Goal: Download file/media

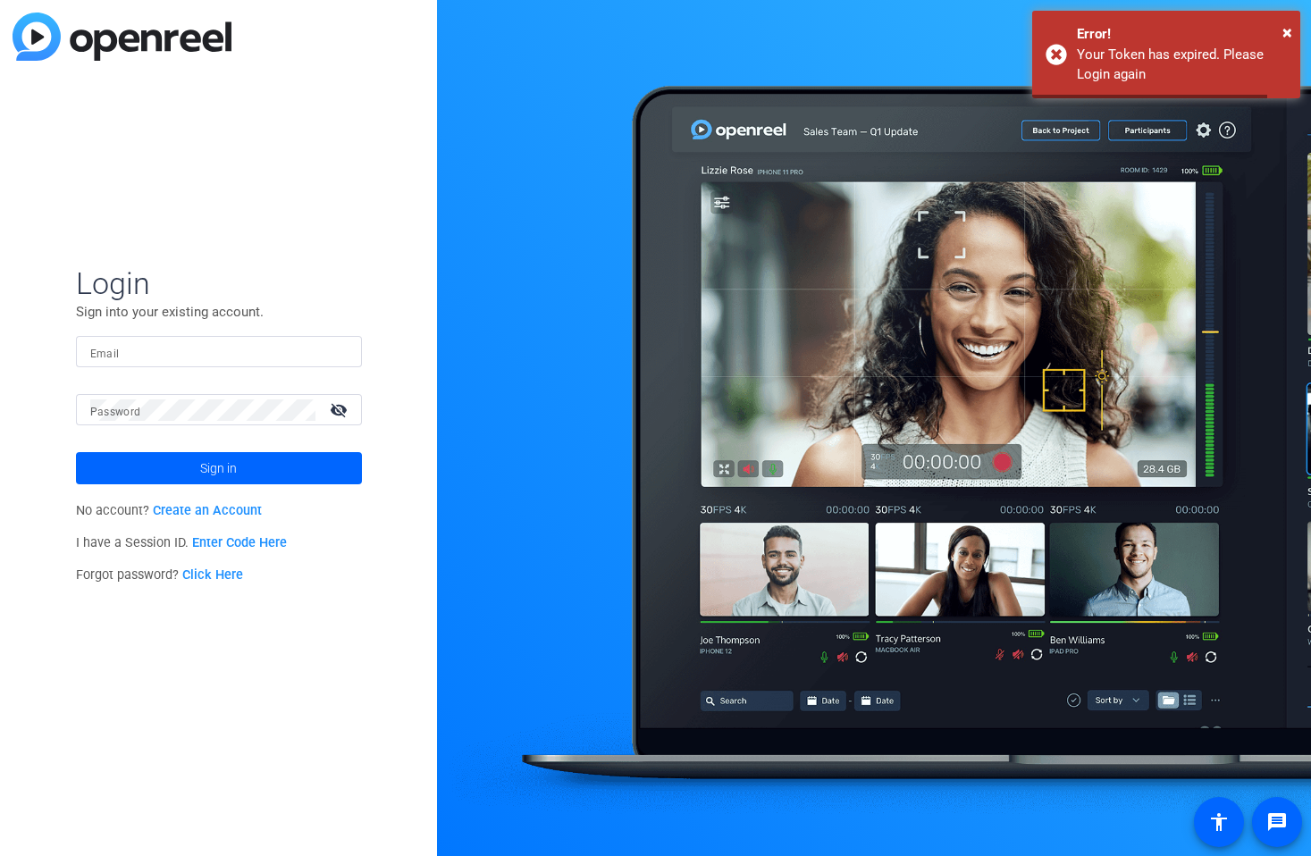
click at [237, 347] on input "Email" at bounding box center [218, 351] width 257 height 21
click at [0, 855] on com-1password-button at bounding box center [0, 856] width 0 height 0
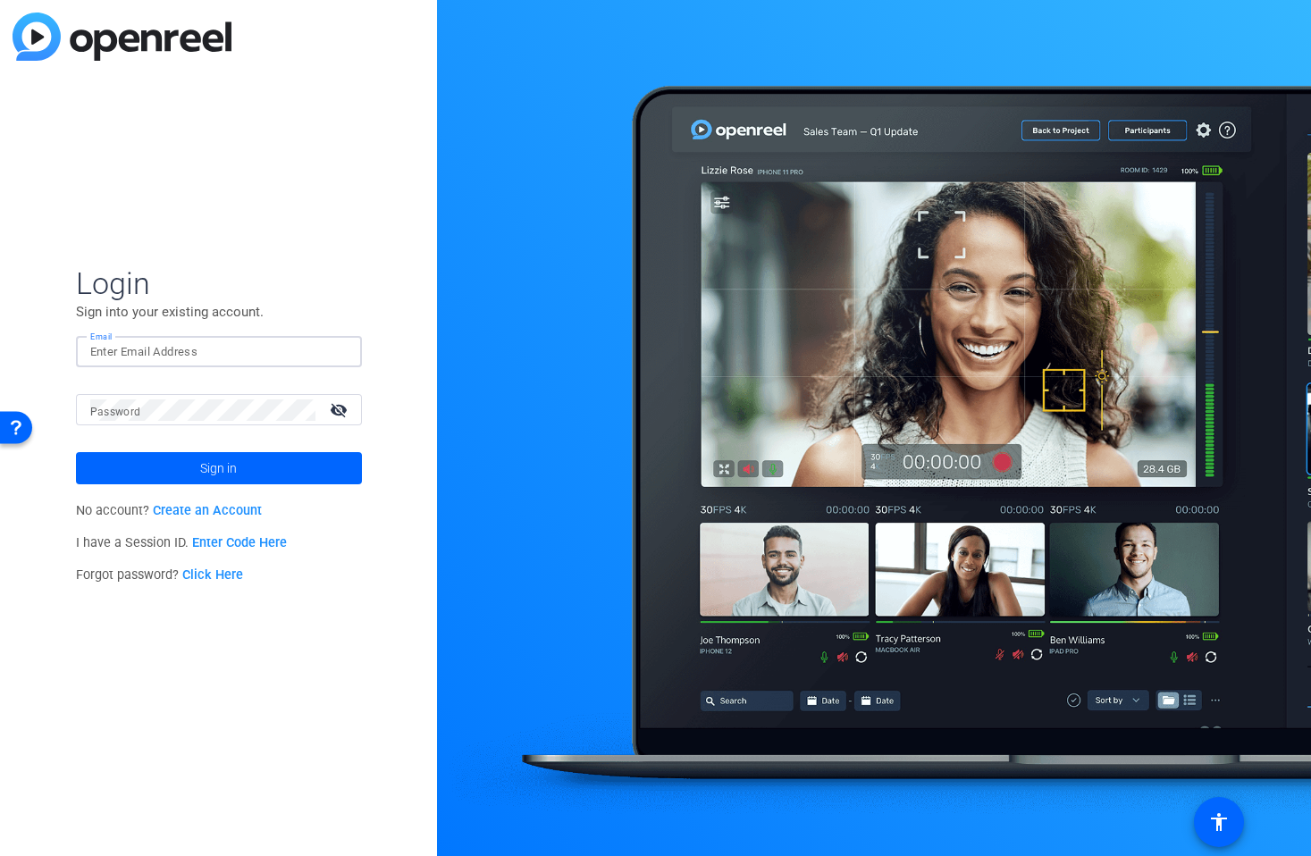
type input "[PERSON_NAME][EMAIL_ADDRESS][PERSON_NAME][DOMAIN_NAME]"
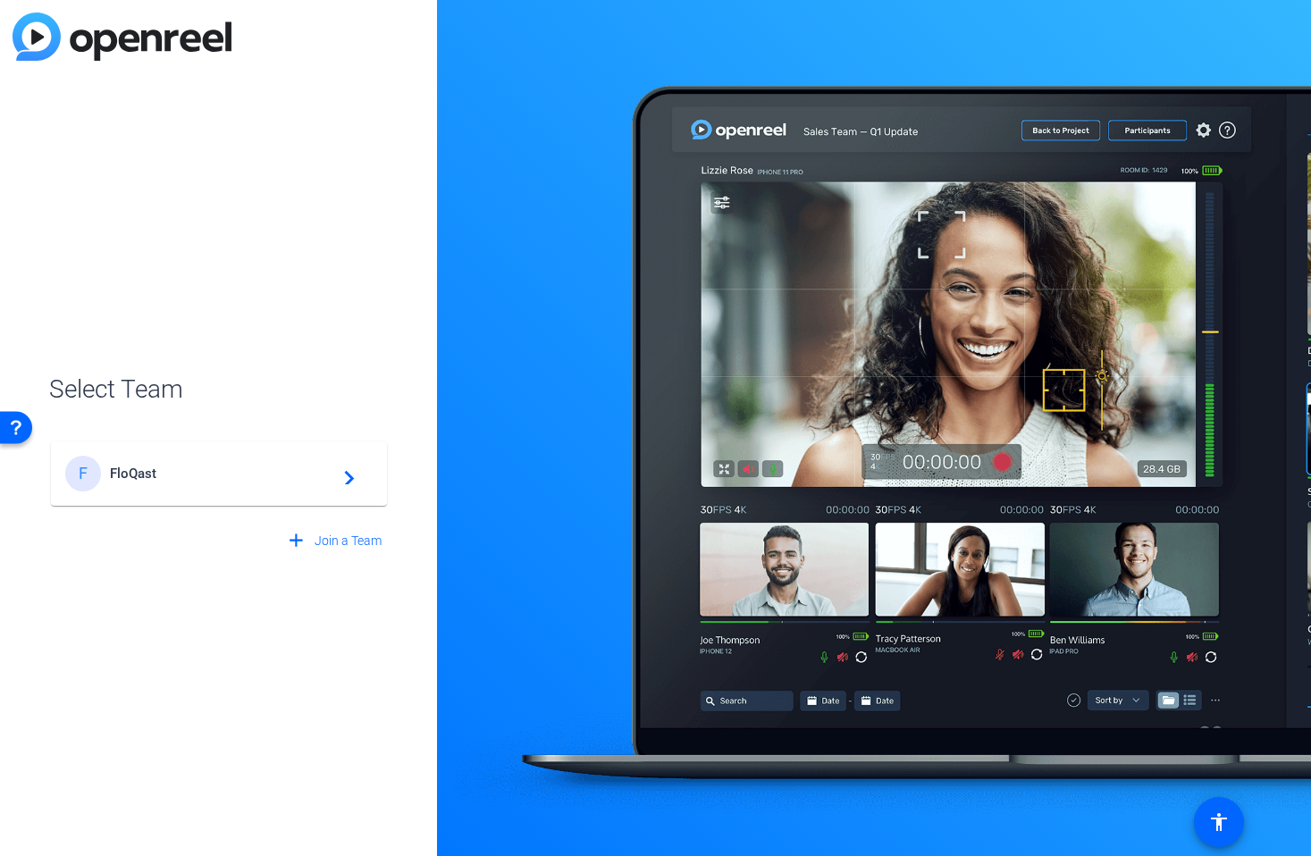
drag, startPoint x: 213, startPoint y: 467, endPoint x: 223, endPoint y: 468, distance: 10.9
click at [213, 467] on span "FloQast" at bounding box center [221, 474] width 223 height 16
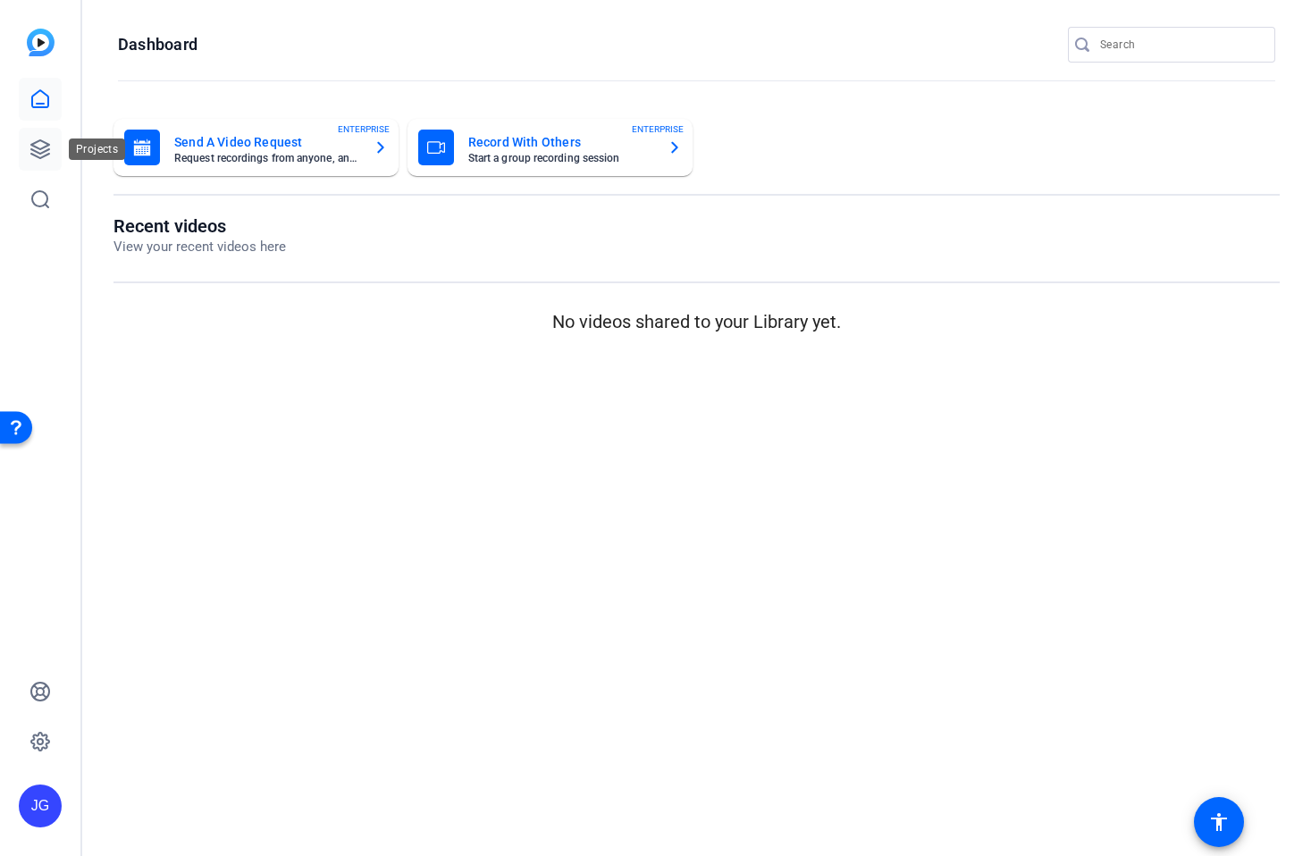
click at [46, 149] on icon at bounding box center [40, 149] width 18 height 18
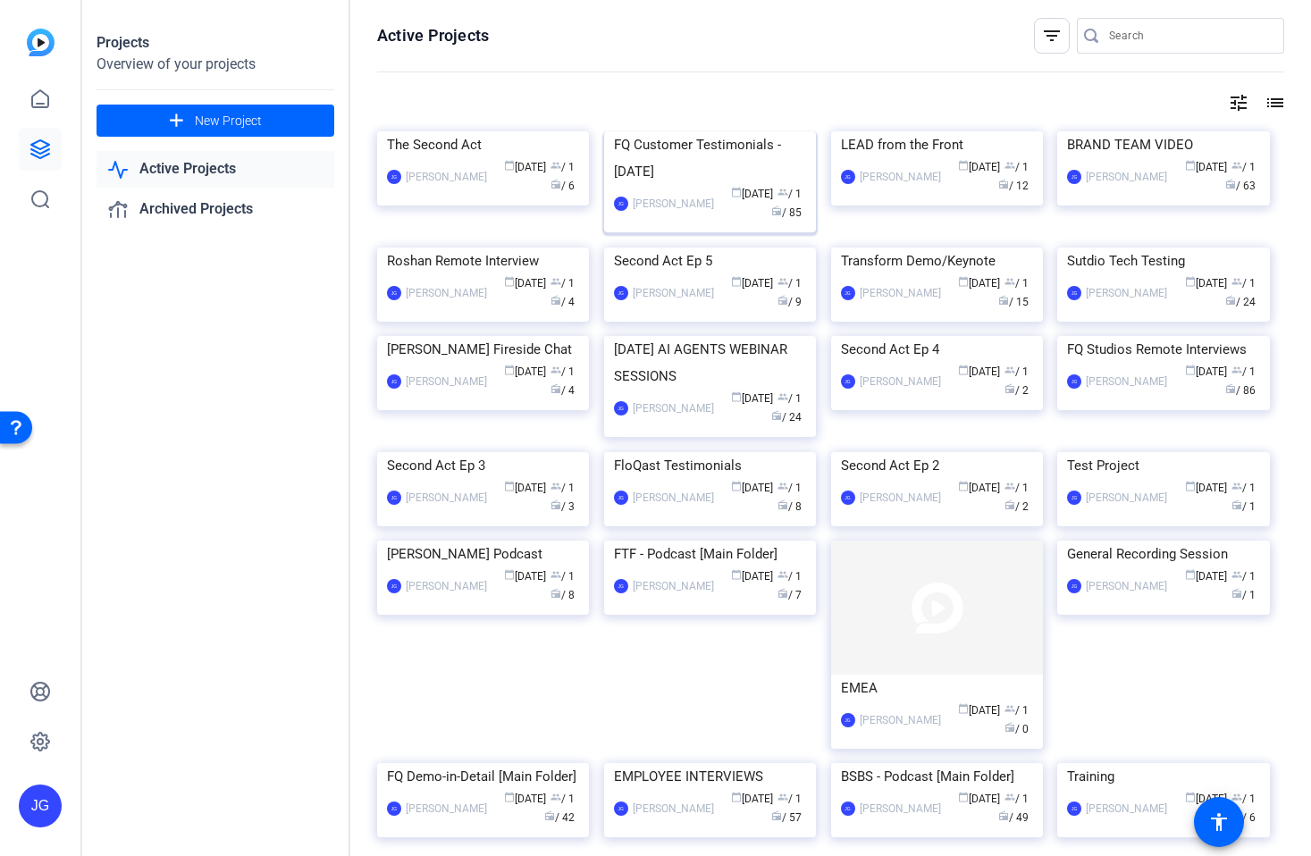
click at [687, 131] on img at bounding box center [710, 131] width 212 height 0
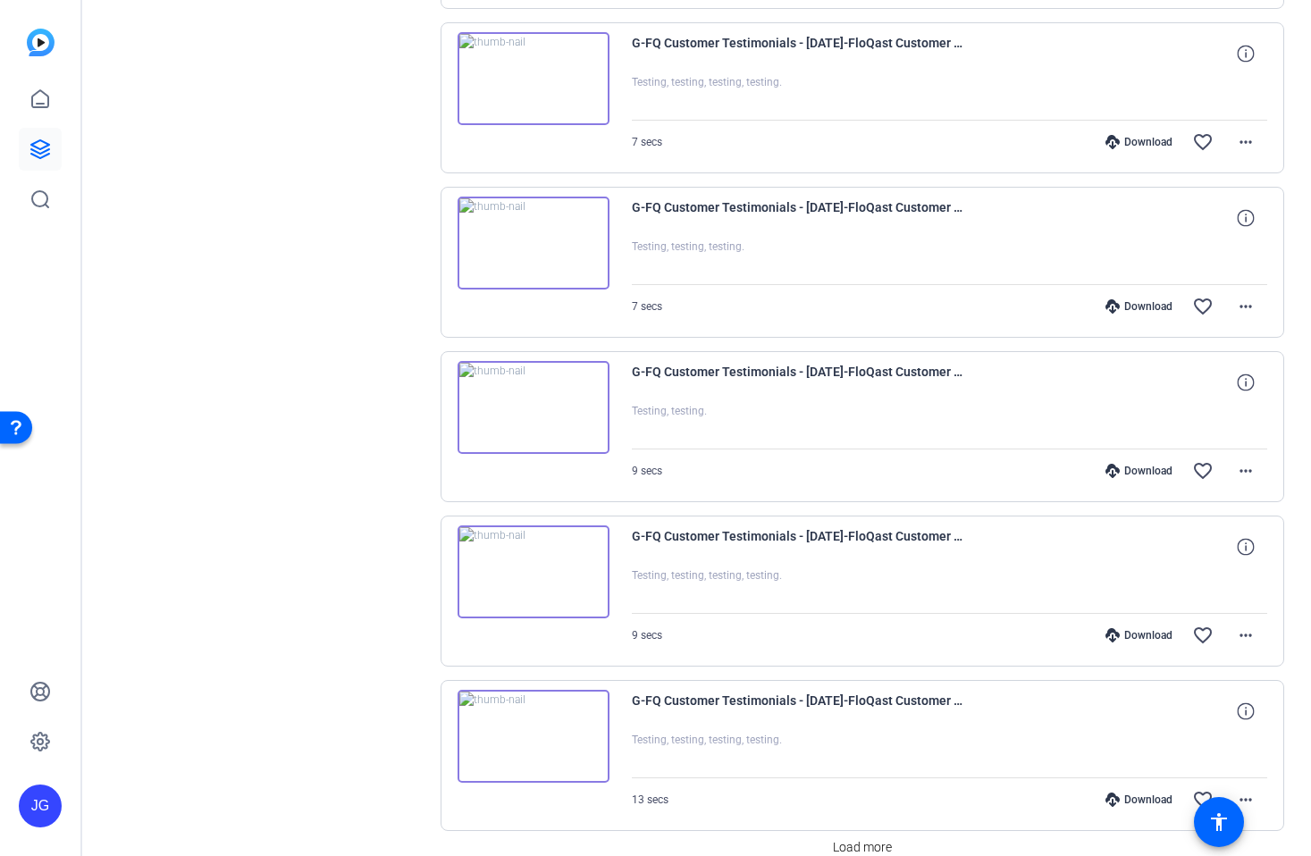
scroll to position [1121, 0]
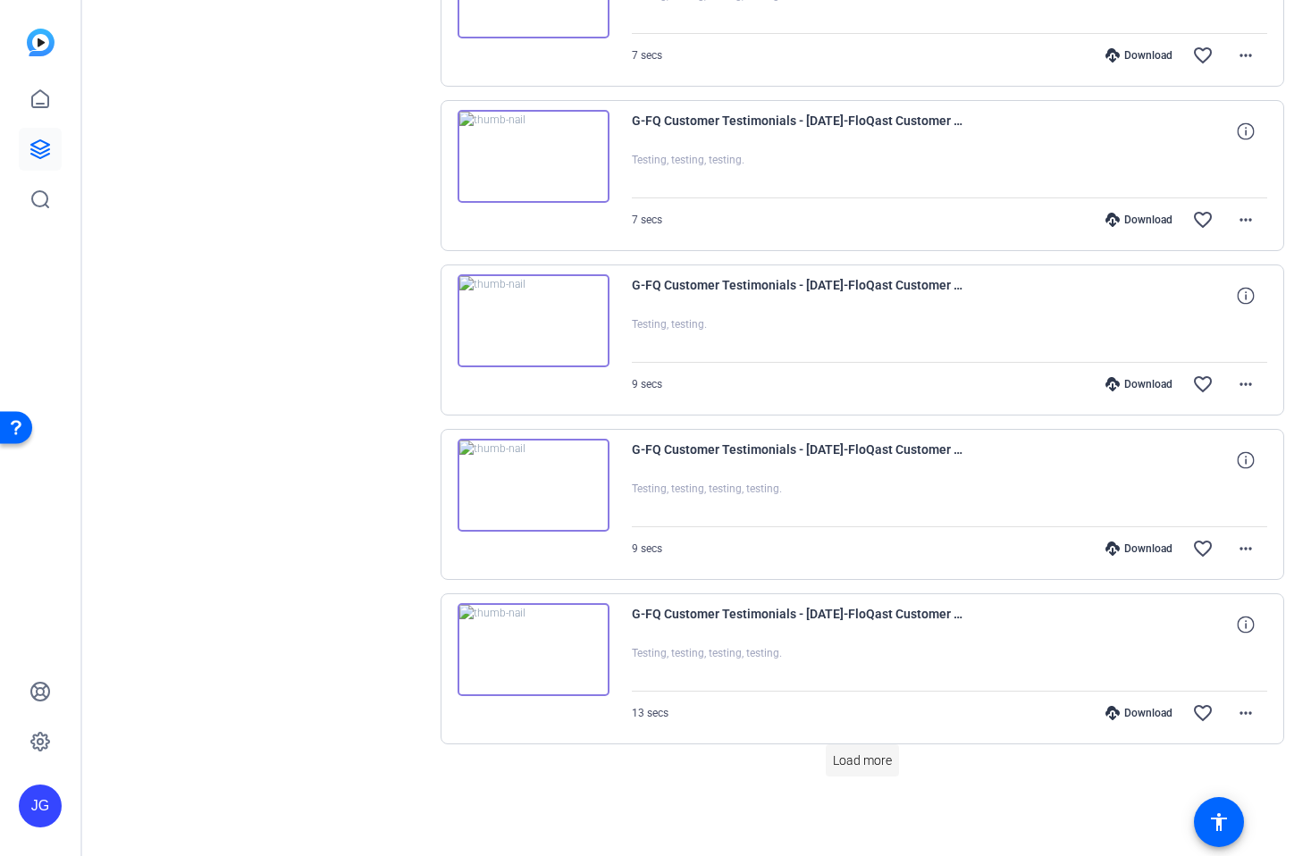
click at [875, 768] on span "Load more" at bounding box center [862, 761] width 59 height 19
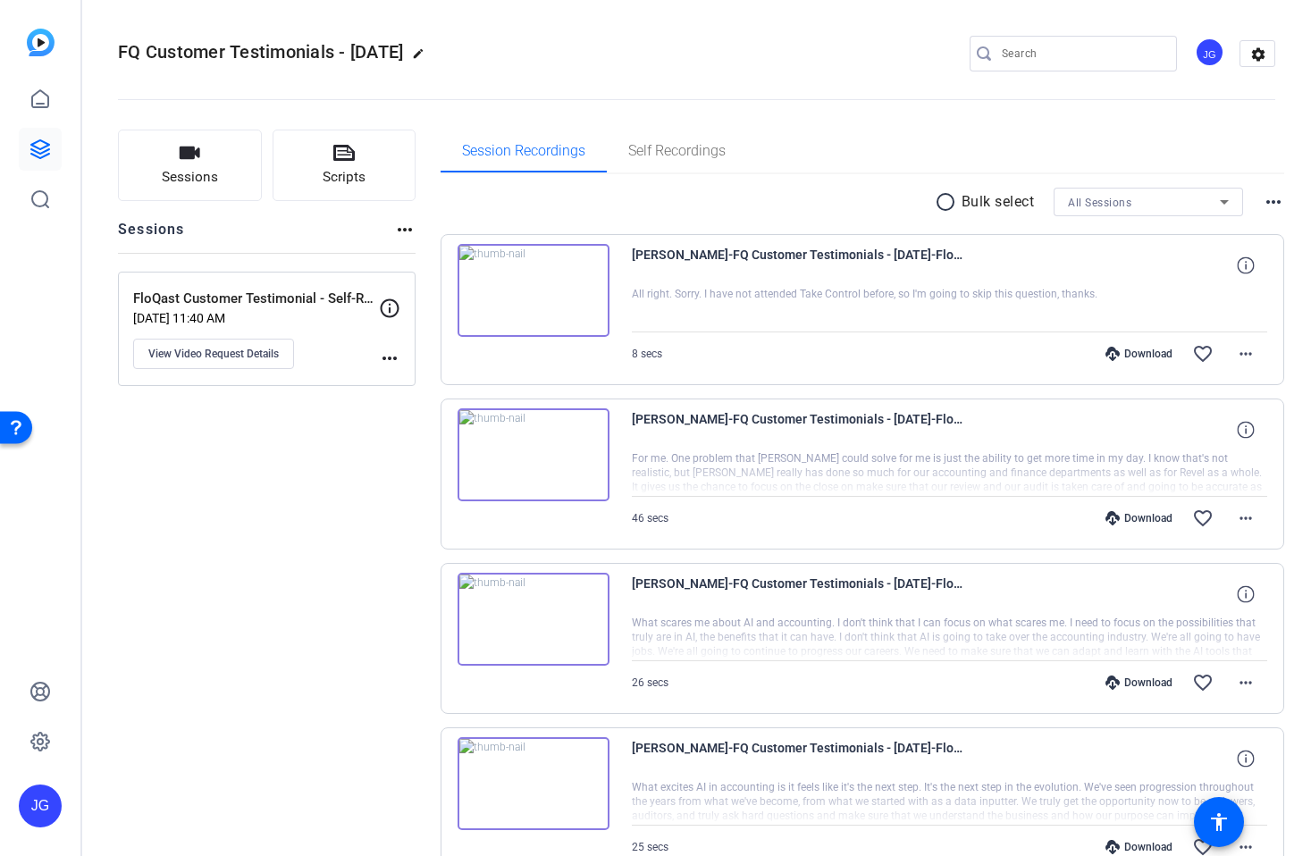
scroll to position [3, 0]
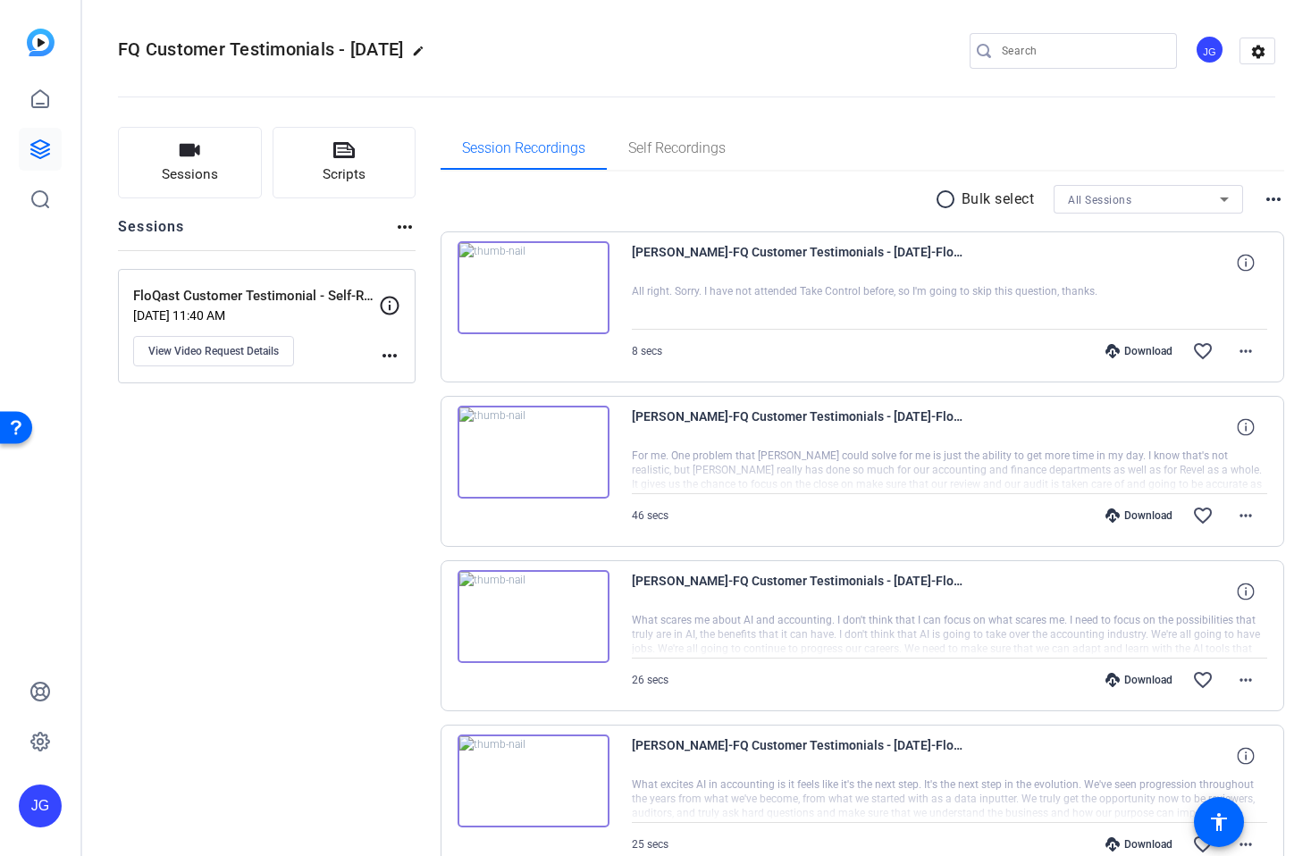
click at [946, 203] on mat-icon "radio_button_unchecked" at bounding box center [948, 199] width 27 height 21
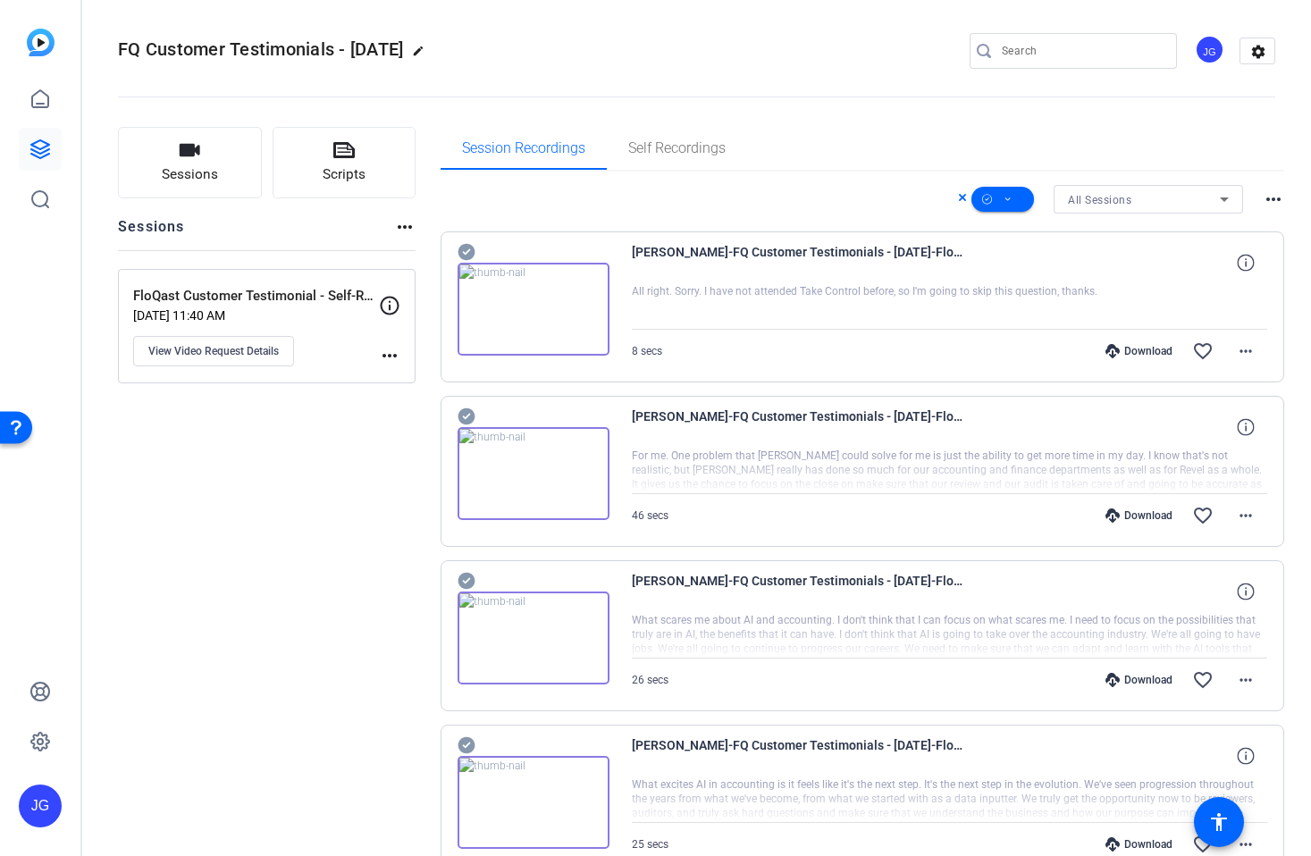
click at [460, 247] on icon at bounding box center [466, 252] width 17 height 17
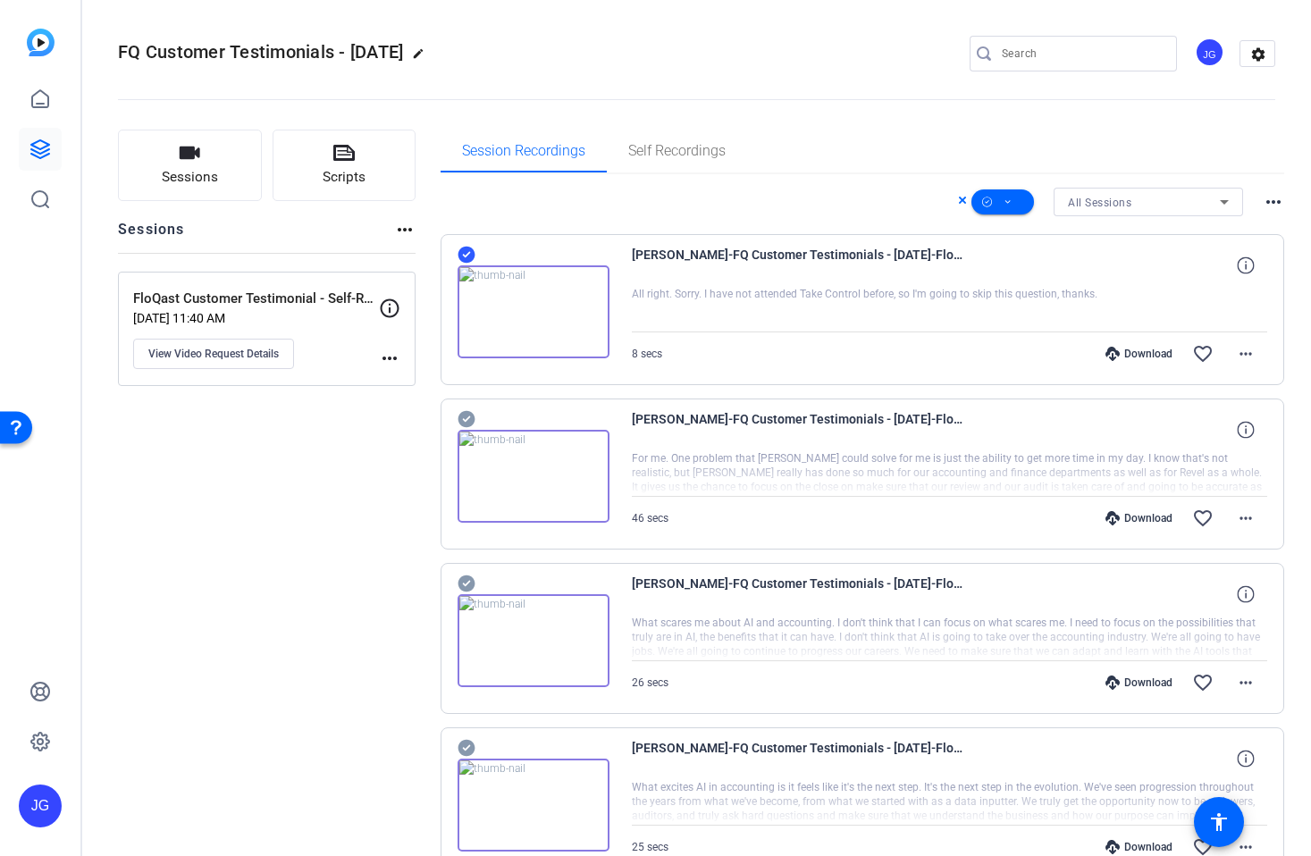
click at [473, 421] on icon at bounding box center [466, 419] width 17 height 17
click at [473, 579] on icon at bounding box center [467, 583] width 18 height 21
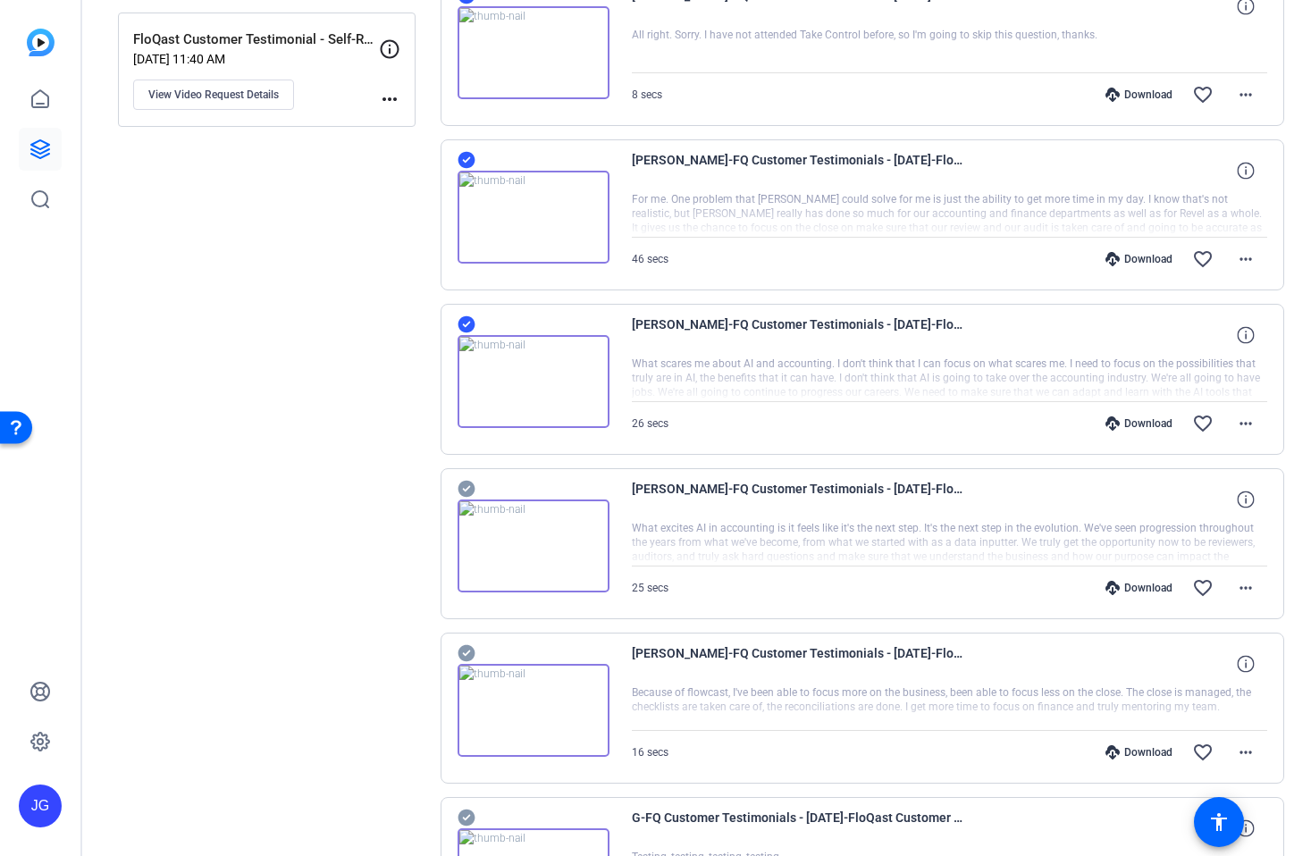
drag, startPoint x: 464, startPoint y: 482, endPoint x: 465, endPoint y: 491, distance: 9.0
click at [464, 482] on icon at bounding box center [466, 489] width 17 height 17
click at [468, 657] on icon at bounding box center [466, 652] width 17 height 17
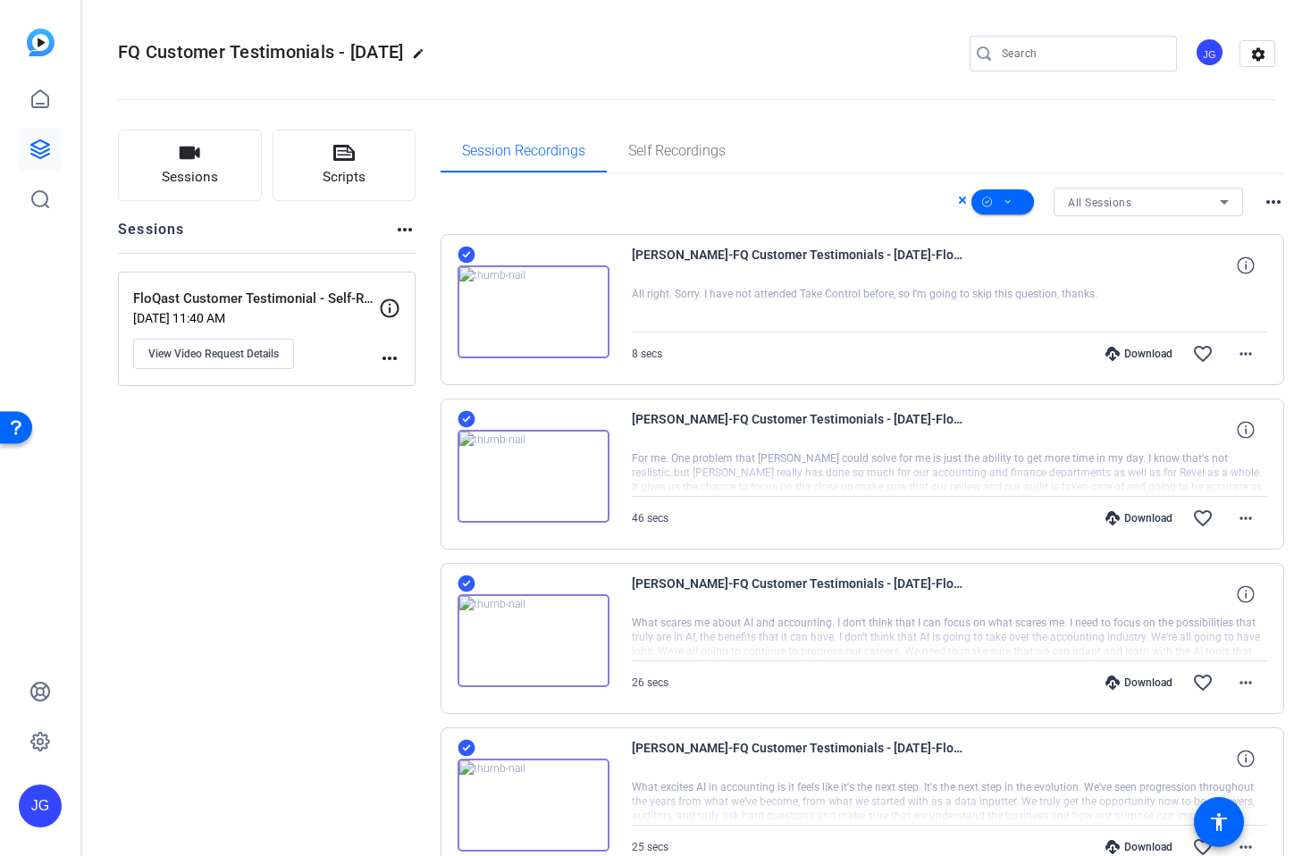
scroll to position [13, 0]
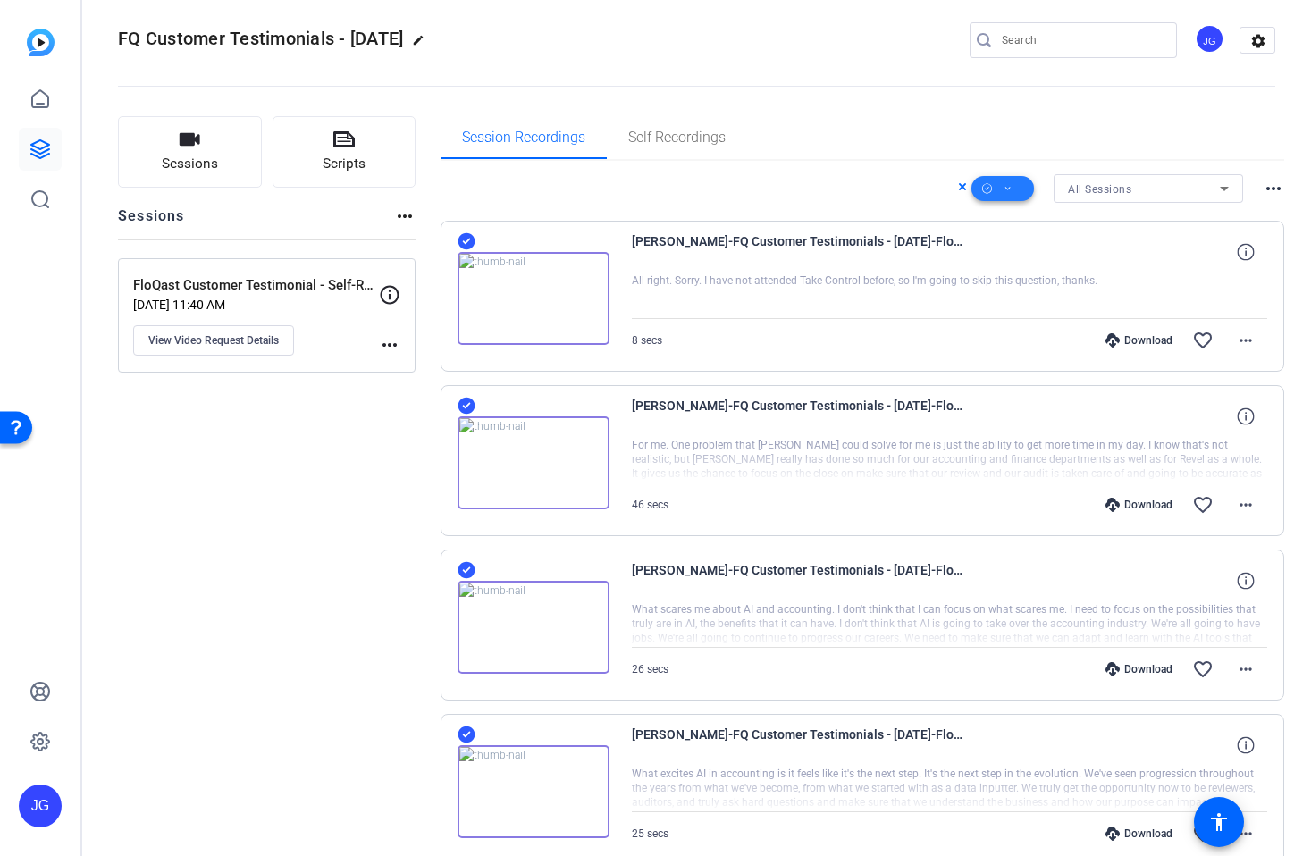
click at [1004, 188] on icon at bounding box center [1008, 189] width 9 height 22
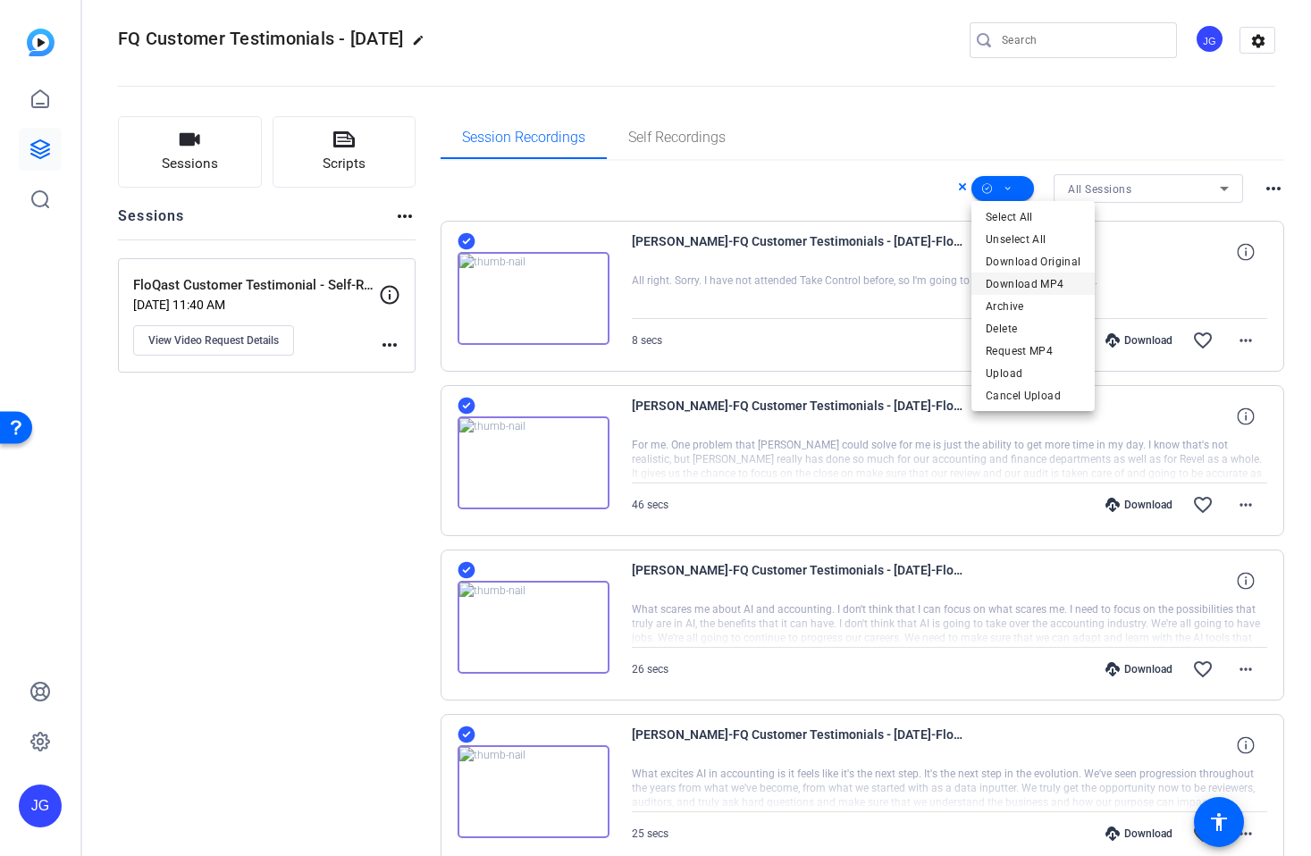
click at [1033, 285] on span "Download MP4" at bounding box center [1033, 284] width 95 height 21
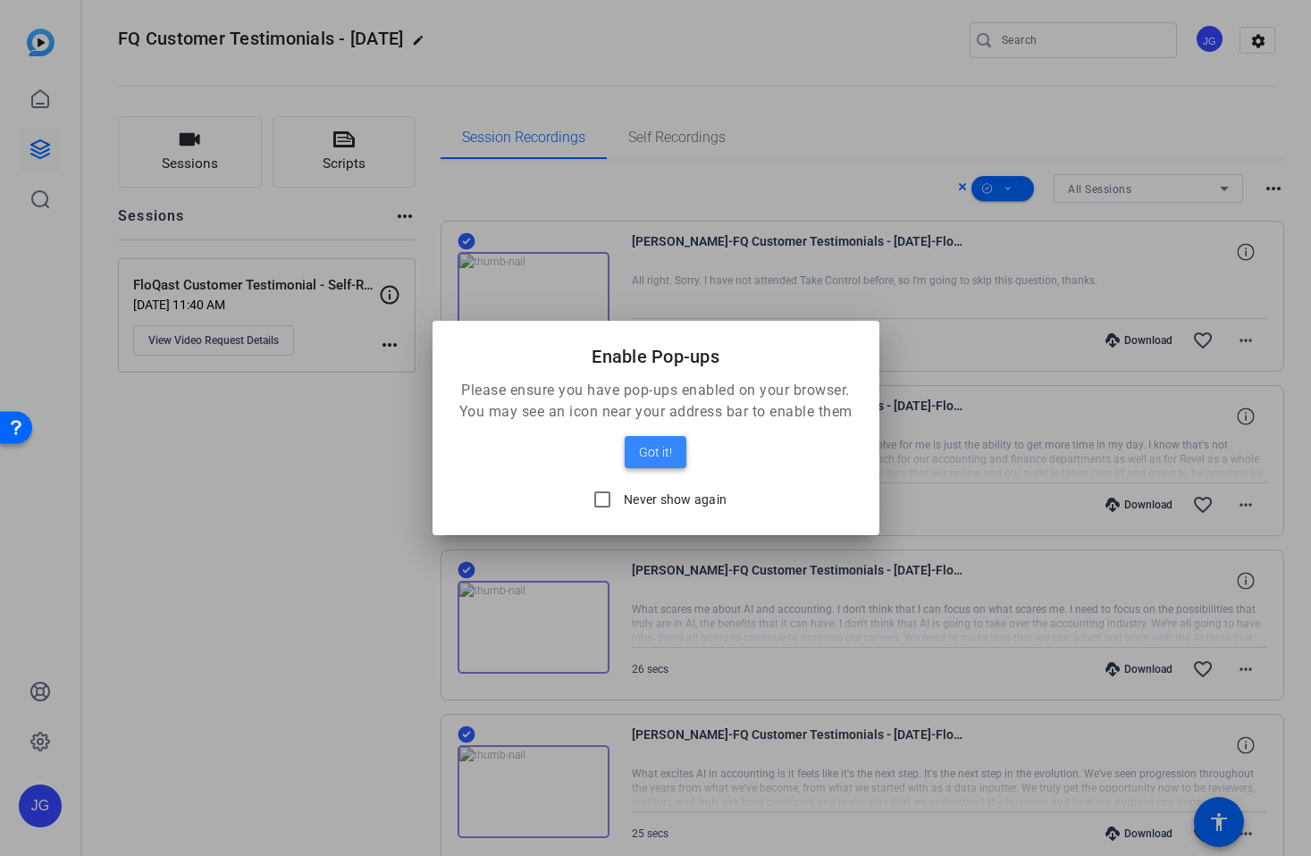
click at [665, 451] on span "Got it!" at bounding box center [655, 452] width 33 height 21
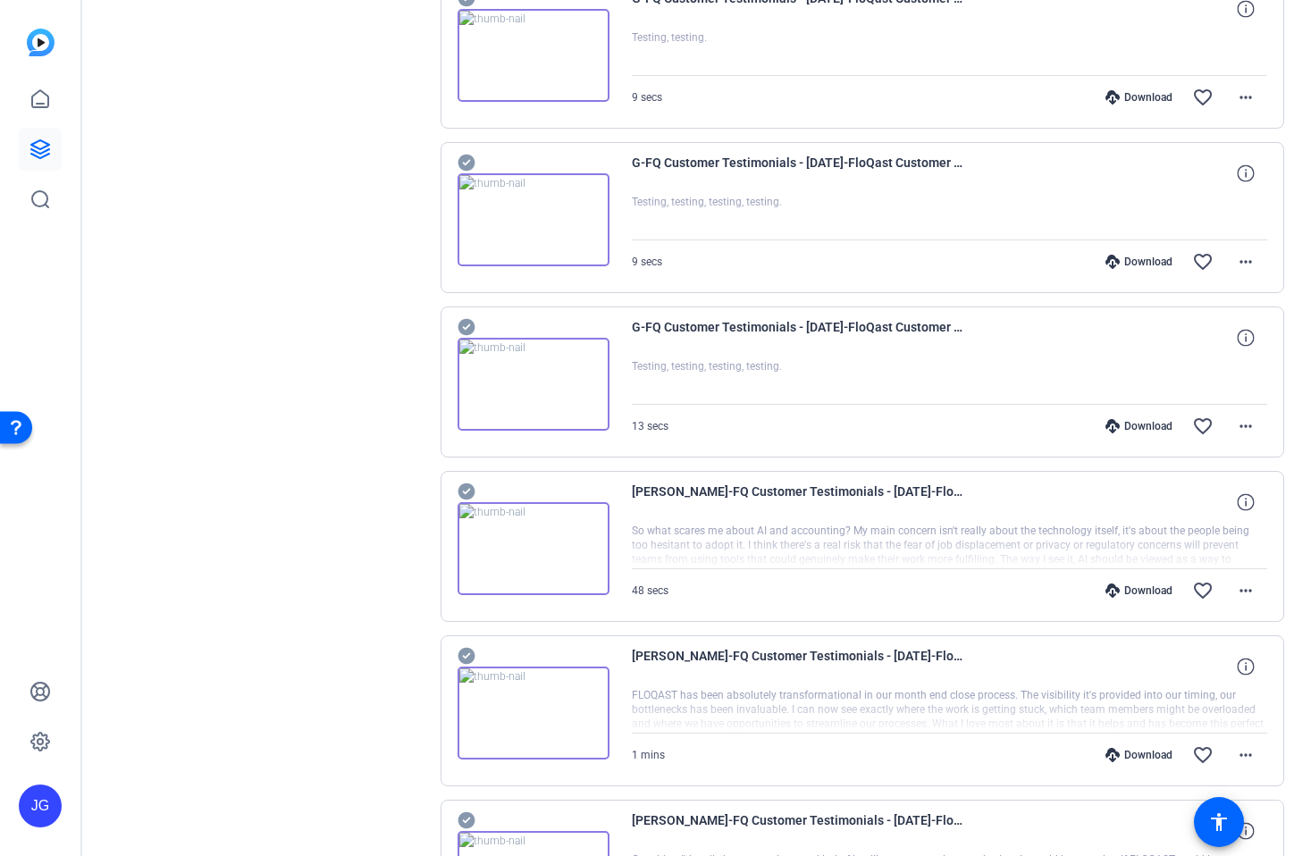
scroll to position [1519, 0]
